Goal: Find specific page/section: Find specific page/section

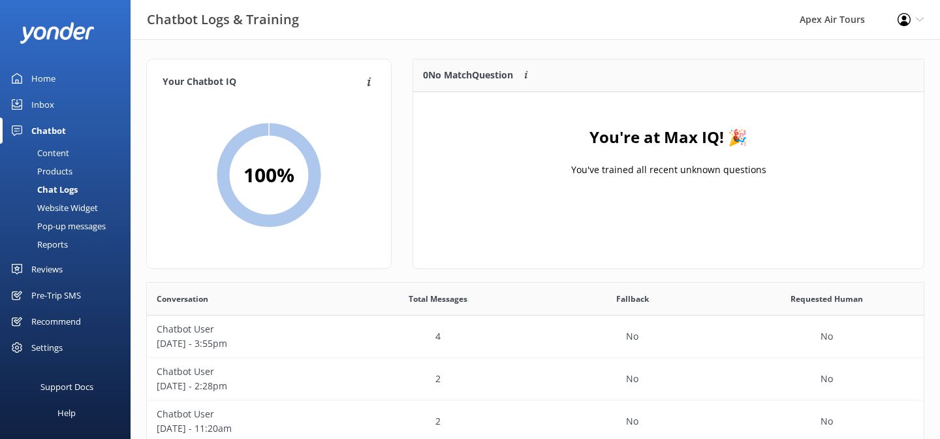
scroll to position [458, 777]
click at [43, 269] on div "Reviews" at bounding box center [46, 269] width 31 height 26
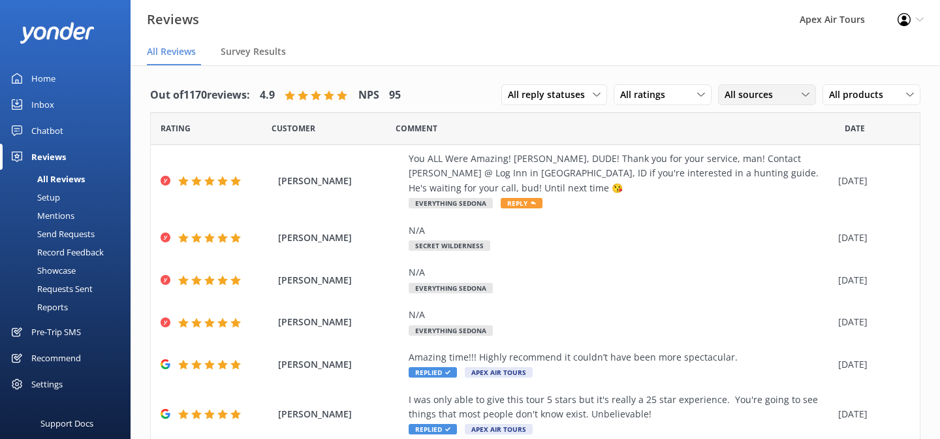
click at [766, 87] on span "All sources" at bounding box center [752, 94] width 56 height 14
click at [753, 202] on div "Google reviews" at bounding box center [775, 200] width 76 height 13
